Goal: Communication & Community: Connect with others

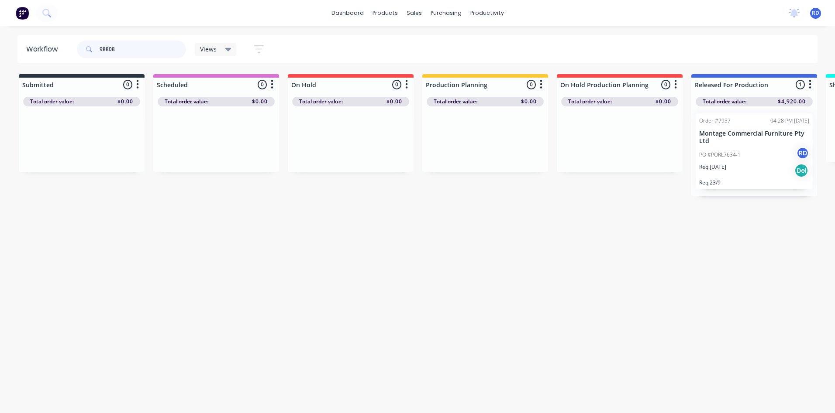
drag, startPoint x: 128, startPoint y: 48, endPoint x: 57, endPoint y: 54, distance: 71.4
click at [57, 54] on header "Workflow 98808 Views Save new view None (Default) edit Delivery edit Production…" at bounding box center [417, 49] width 800 height 28
click at [458, 140] on p "PO #PO149499" at bounding box center [448, 143] width 37 height 8
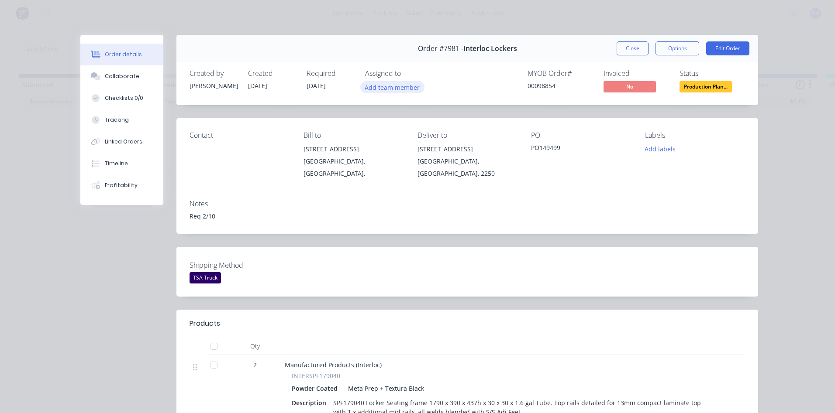
click at [390, 89] on button "Add team member" at bounding box center [392, 87] width 64 height 12
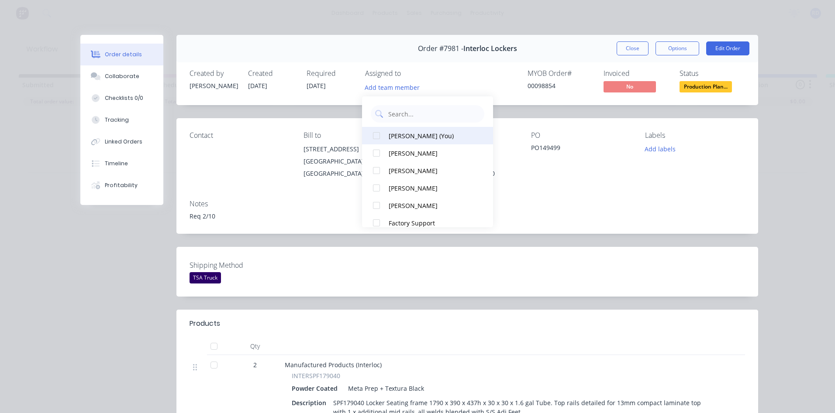
click at [391, 138] on div "[PERSON_NAME] (You)" at bounding box center [432, 135] width 87 height 9
drag, startPoint x: 270, startPoint y: 162, endPoint x: 264, endPoint y: 158, distance: 7.3
click at [269, 161] on div "Contact" at bounding box center [239, 155] width 100 height 48
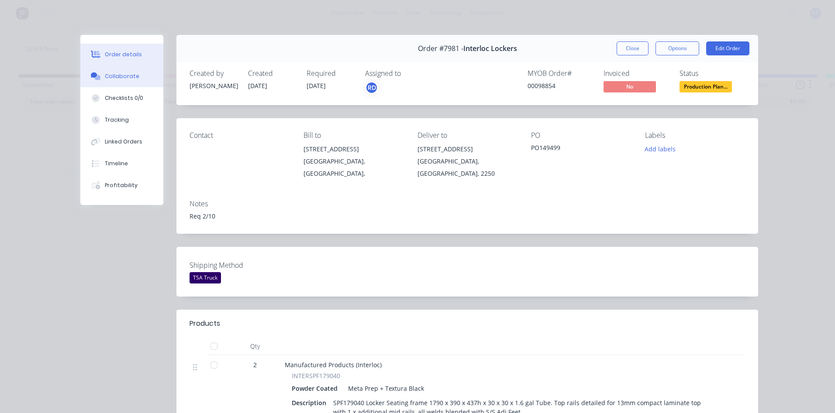
click at [126, 77] on div "Collaborate" at bounding box center [122, 76] width 34 height 8
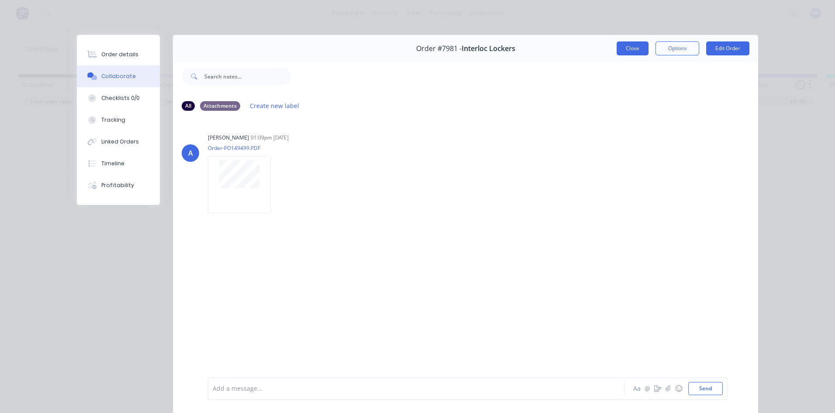
click at [634, 50] on button "Close" at bounding box center [632, 48] width 32 height 14
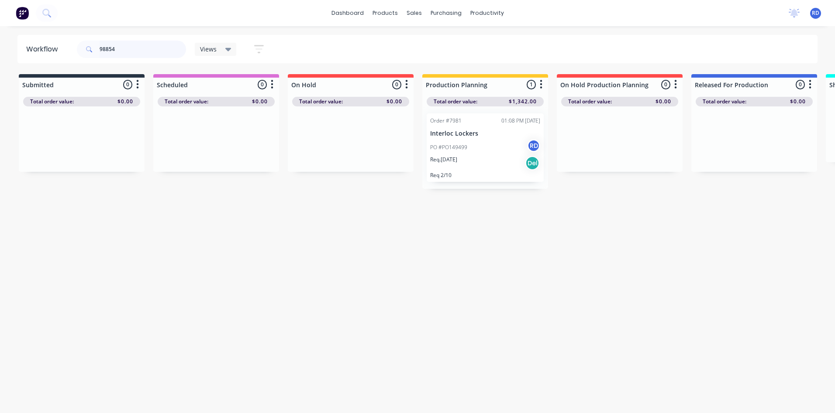
drag, startPoint x: 151, startPoint y: 51, endPoint x: 46, endPoint y: 52, distance: 104.3
click at [48, 52] on header "Workflow 98854 Views Save new view None (Default) edit Delivery edit Production…" at bounding box center [417, 49] width 800 height 28
drag, startPoint x: 198, startPoint y: 144, endPoint x: 465, endPoint y: 155, distance: 267.9
click at [461, 151] on div "Submitted 0 Sort By Created date Required date Order number Customer name Most …" at bounding box center [847, 127] width 1709 height 106
click at [465, 155] on div at bounding box center [485, 144] width 126 height 74
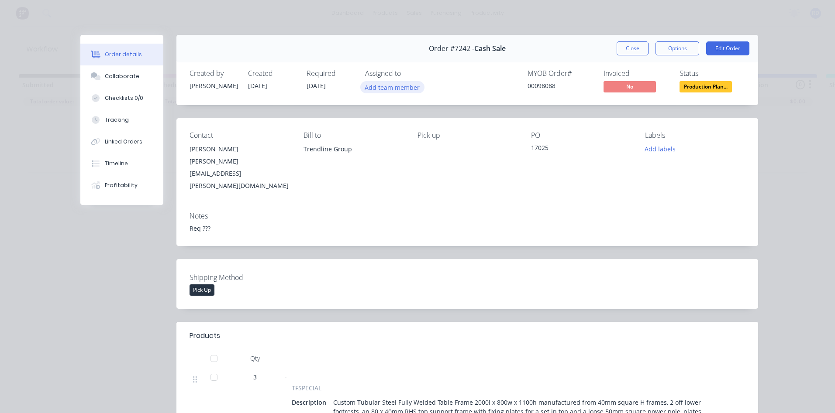
click at [389, 85] on button "Add team member" at bounding box center [392, 87] width 64 height 12
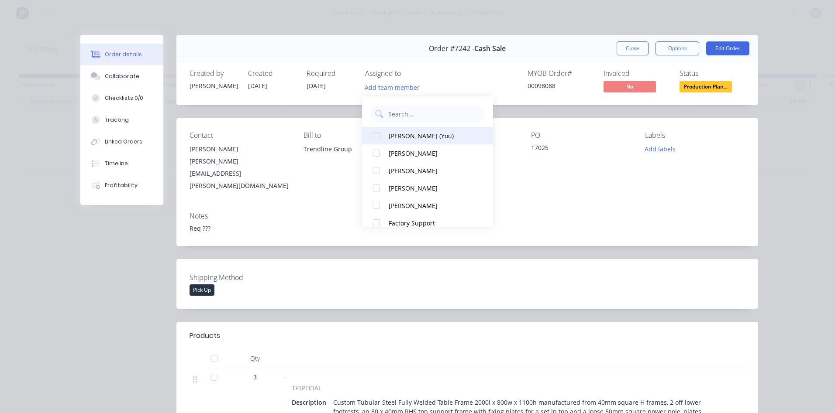
click at [396, 135] on div "[PERSON_NAME] (You)" at bounding box center [432, 135] width 87 height 9
click at [550, 224] on div "Req ???" at bounding box center [466, 228] width 555 height 9
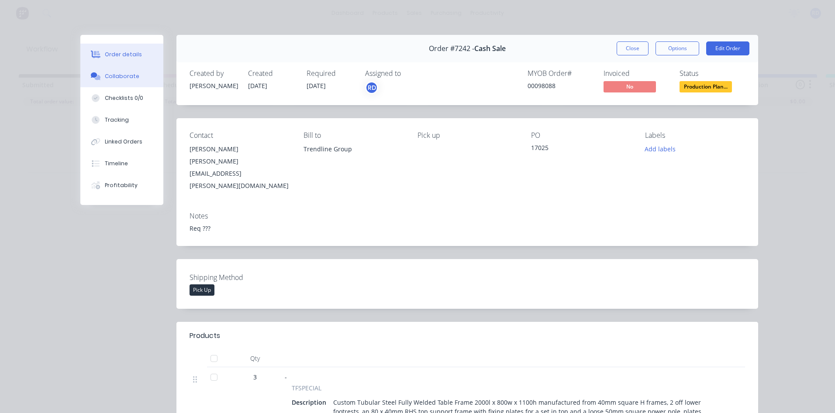
click at [121, 76] on div "Collaborate" at bounding box center [122, 76] width 34 height 8
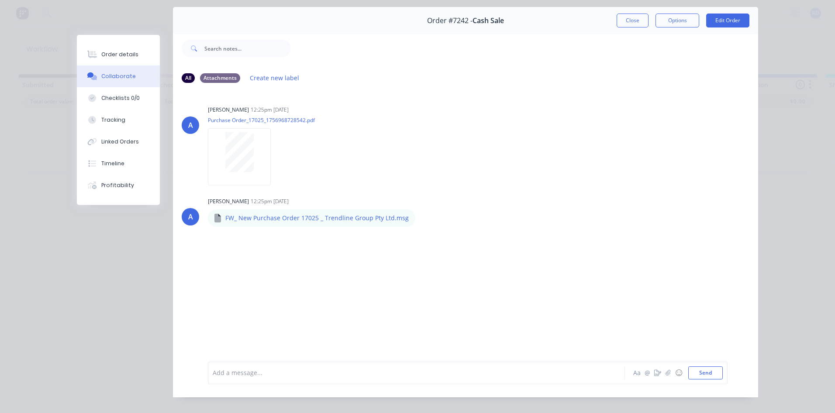
scroll to position [44, 0]
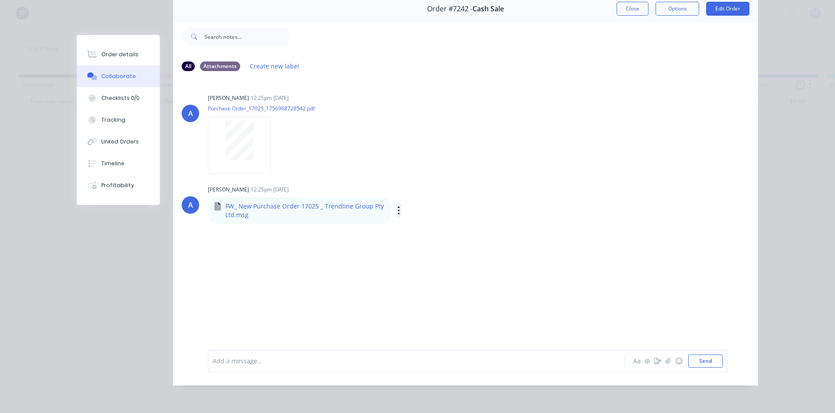
click at [397, 208] on icon "button" at bounding box center [398, 211] width 3 height 10
click at [423, 231] on button "Download" at bounding box center [456, 234] width 98 height 20
click at [577, 54] on div "All Attachments Create new label" at bounding box center [465, 66] width 585 height 24
click at [639, 7] on button "Close" at bounding box center [632, 9] width 32 height 14
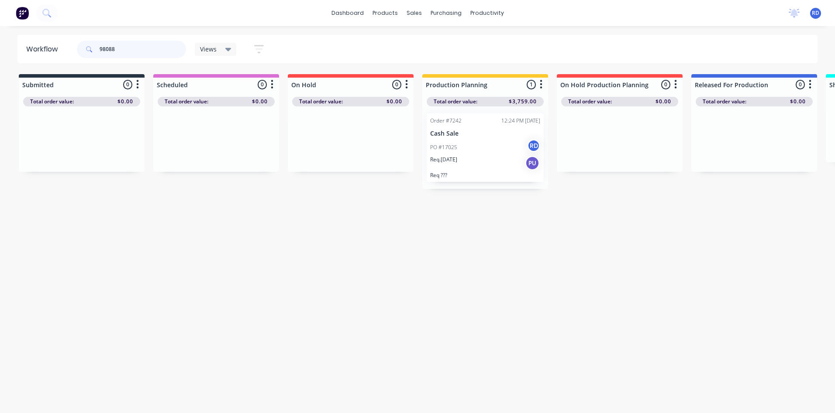
drag, startPoint x: 121, startPoint y: 52, endPoint x: 4, endPoint y: 52, distance: 117.4
click at [5, 51] on div "Workflow 98088 Views Save new view None (Default) edit Delivery edit Production…" at bounding box center [417, 49] width 835 height 28
drag, startPoint x: 198, startPoint y: 158, endPoint x: 468, endPoint y: 154, distance: 269.8
click at [468, 154] on div "Submitted 0 Sort By Created date Required date Order number Customer name Most …" at bounding box center [847, 127] width 1709 height 106
click at [456, 155] on div "Req. [DATE] PU" at bounding box center [485, 154] width 110 height 15
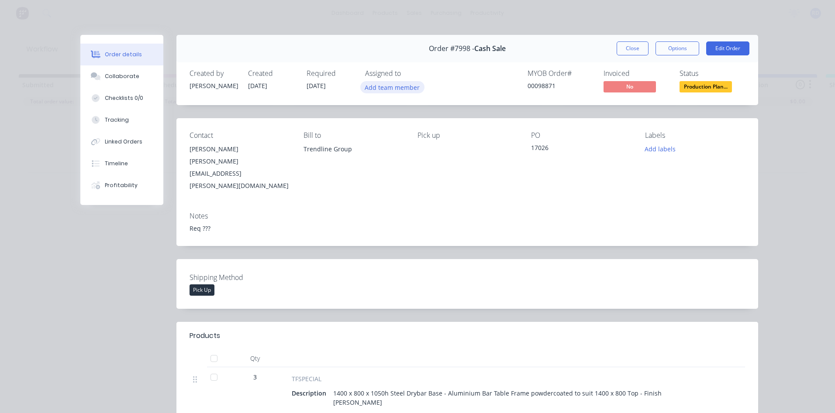
click at [409, 89] on button "Add team member" at bounding box center [392, 87] width 64 height 12
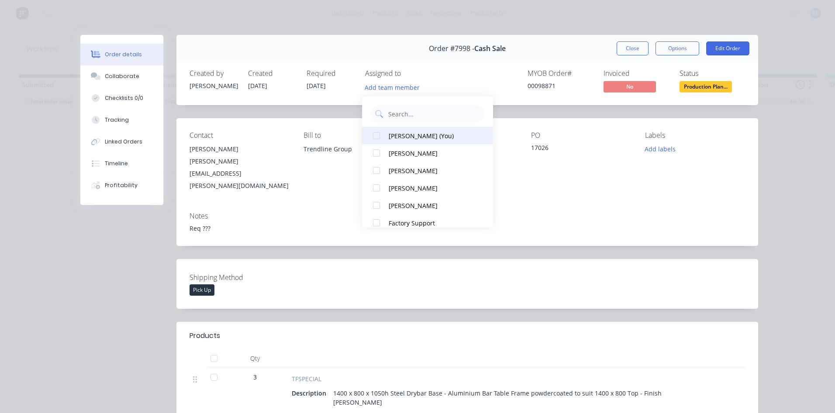
click at [407, 137] on div "[PERSON_NAME] (You)" at bounding box center [432, 135] width 87 height 9
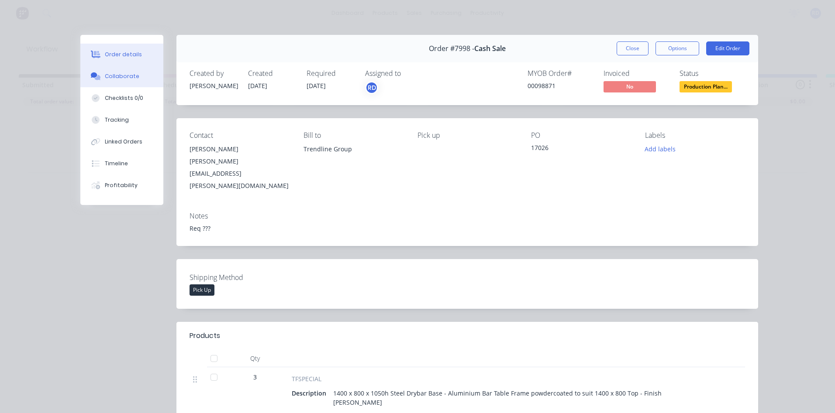
click at [121, 78] on div "Collaborate" at bounding box center [122, 76] width 34 height 8
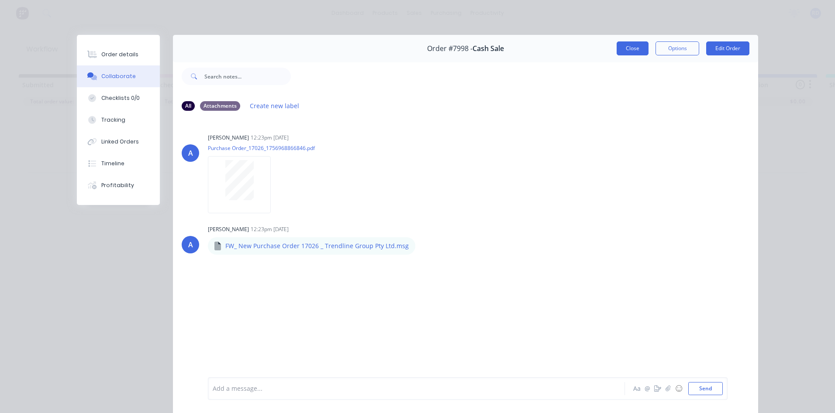
click at [629, 49] on button "Close" at bounding box center [632, 48] width 32 height 14
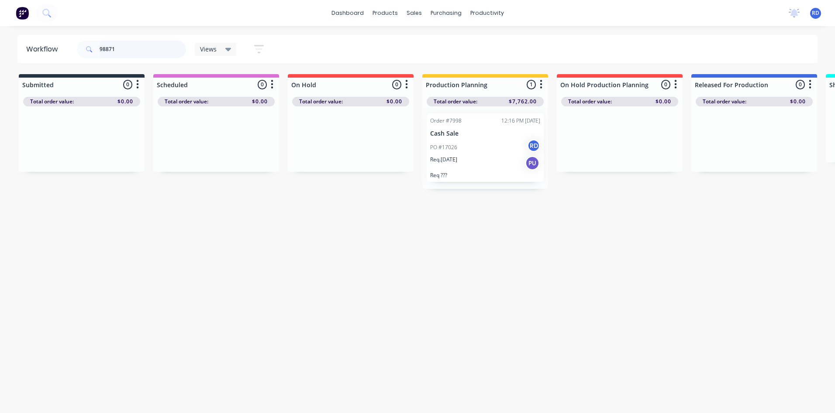
drag, startPoint x: 92, startPoint y: 51, endPoint x: 84, endPoint y: 51, distance: 7.4
click at [85, 53] on div "98871" at bounding box center [131, 49] width 109 height 17
click at [740, 157] on div "PO #PORL7634-1 RD" at bounding box center [754, 155] width 110 height 17
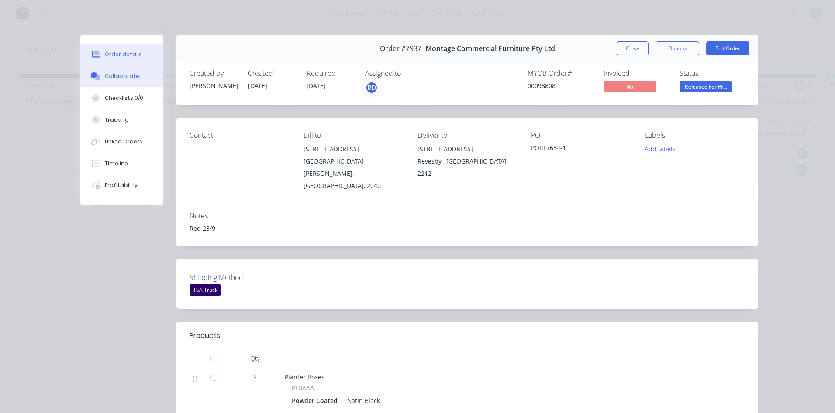
click at [114, 78] on div "Collaborate" at bounding box center [122, 76] width 34 height 8
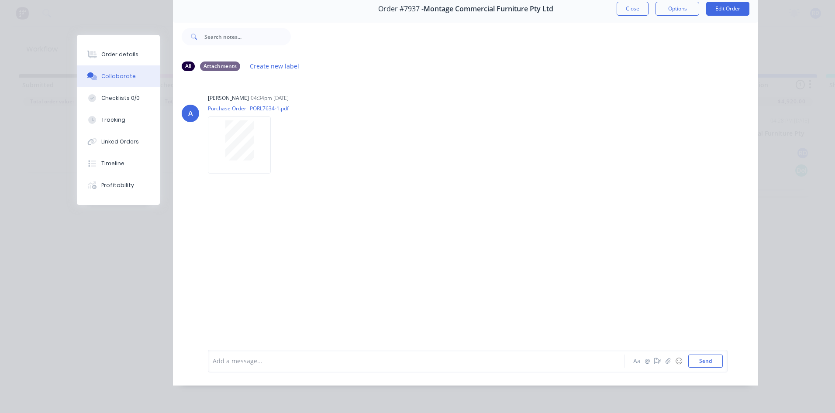
scroll to position [46, 0]
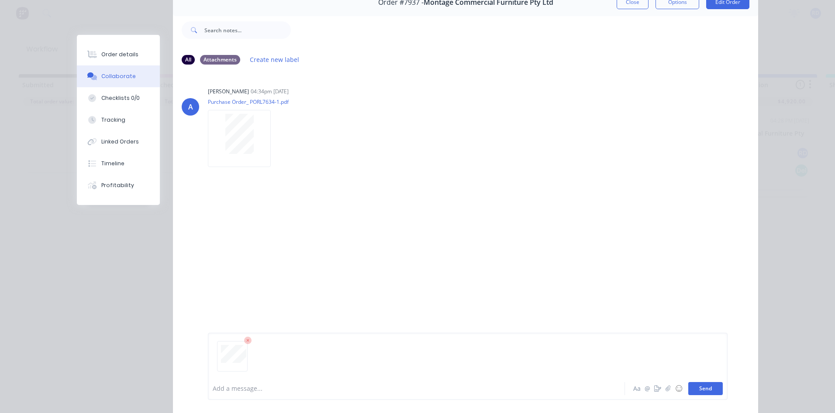
click at [706, 393] on button "Send" at bounding box center [705, 388] width 34 height 13
click at [708, 389] on button "Send" at bounding box center [705, 388] width 34 height 13
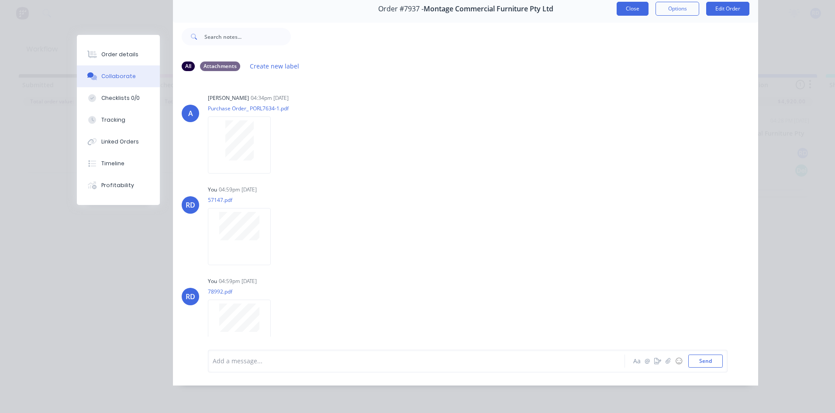
drag, startPoint x: 635, startPoint y: 6, endPoint x: 627, endPoint y: 9, distance: 8.2
click at [635, 6] on button "Close" at bounding box center [632, 9] width 32 height 14
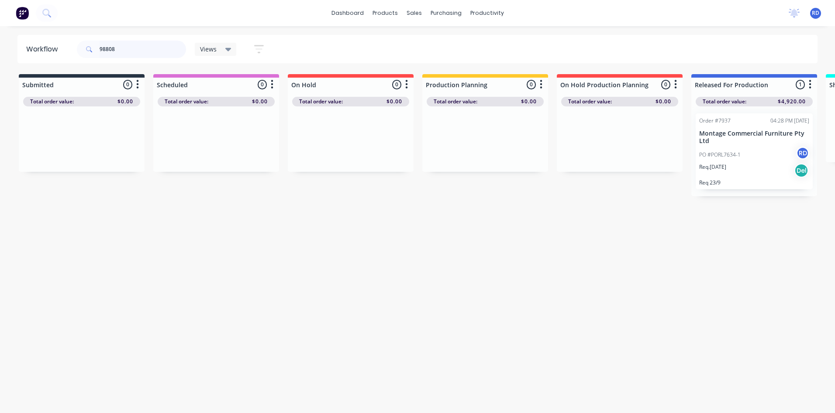
drag, startPoint x: 126, startPoint y: 45, endPoint x: 44, endPoint y: 57, distance: 83.3
click at [45, 57] on header "Workflow 98808 Views Save new view None (Default) edit Delivery edit Production…" at bounding box center [417, 49] width 800 height 28
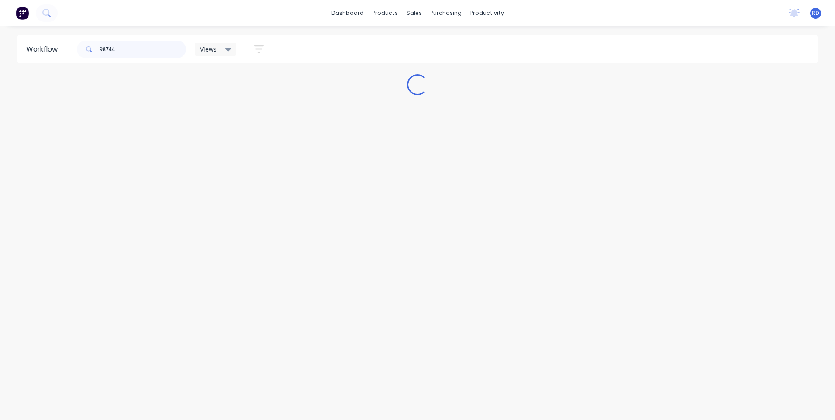
type input "98744"
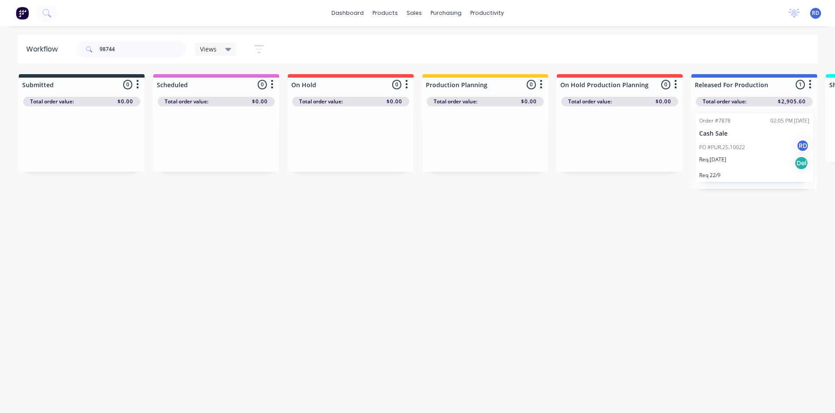
click at [715, 147] on p "PO #PUR.25.10022" at bounding box center [722, 148] width 46 height 8
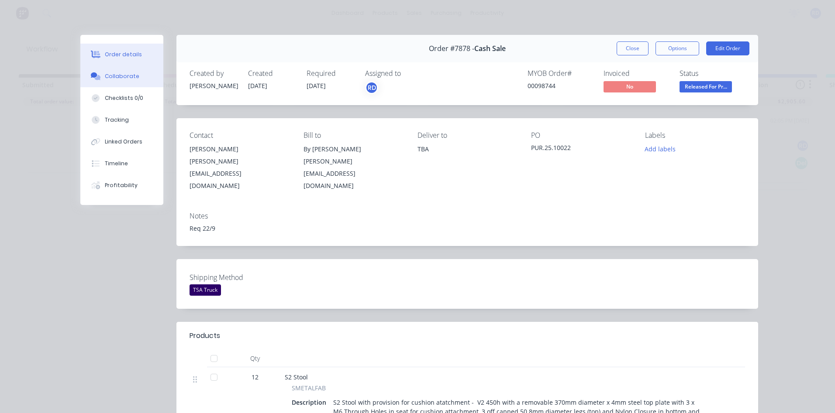
click at [117, 81] on button "Collaborate" at bounding box center [121, 76] width 83 height 22
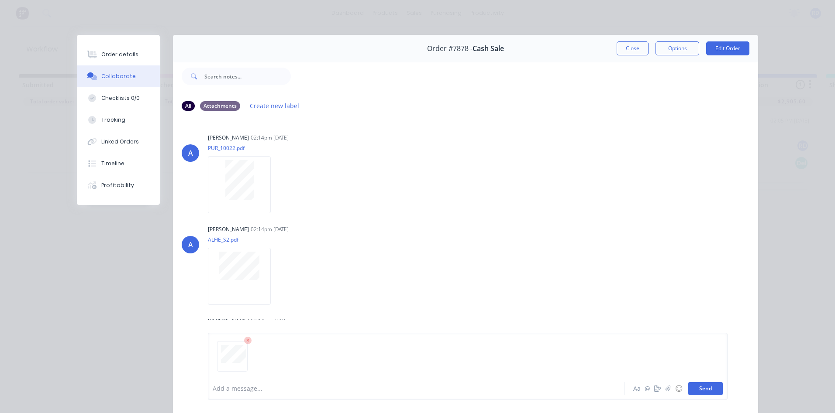
click at [705, 392] on button "Send" at bounding box center [705, 388] width 34 height 13
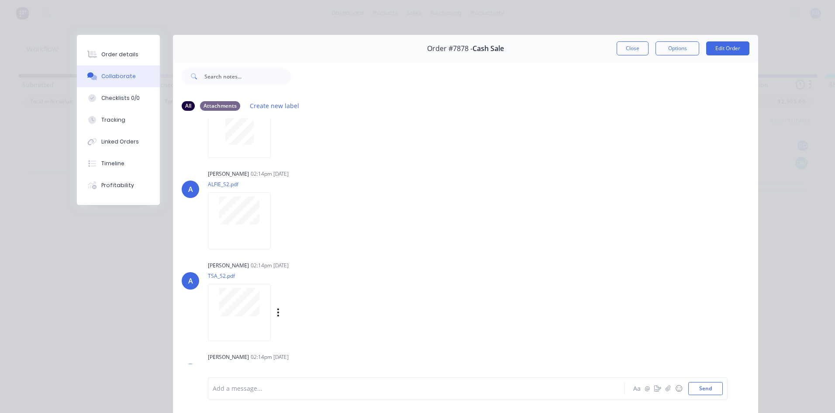
click at [463, 274] on div "[PERSON_NAME] 02:14pm [DATE] TSA_S2.pdf Labels Download" at bounding box center [344, 298] width 273 height 79
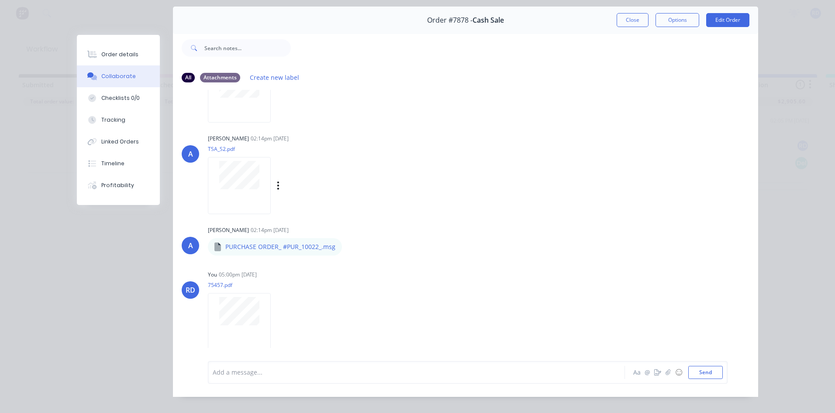
scroll to position [46, 0]
